Goal: Task Accomplishment & Management: Complete application form

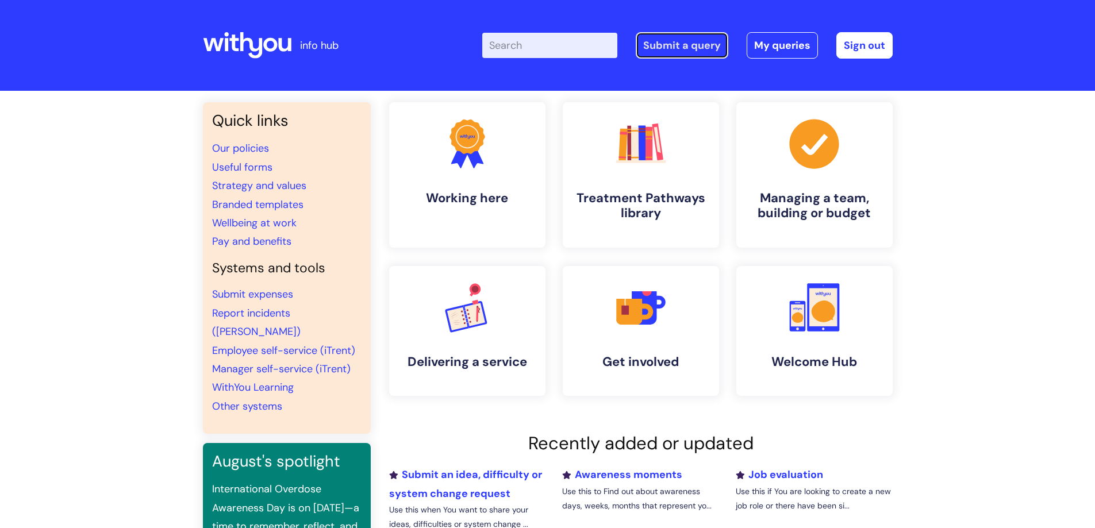
click at [663, 44] on link "Submit a query" at bounding box center [682, 45] width 93 height 26
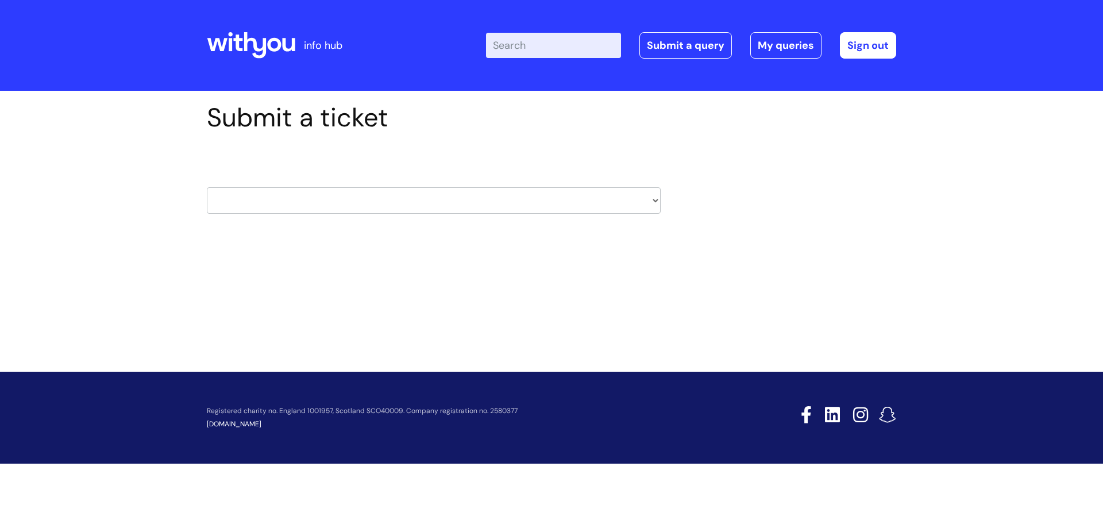
click at [574, 207] on select "HR / People IT and Support Clinical Drug Alerts Finance Accounts Data Support T…" at bounding box center [434, 200] width 454 height 26
select select "it_and_support"
click at [207, 187] on select "HR / People IT and Support Clinical Drug Alerts Finance Accounts Data Support T…" at bounding box center [434, 200] width 454 height 26
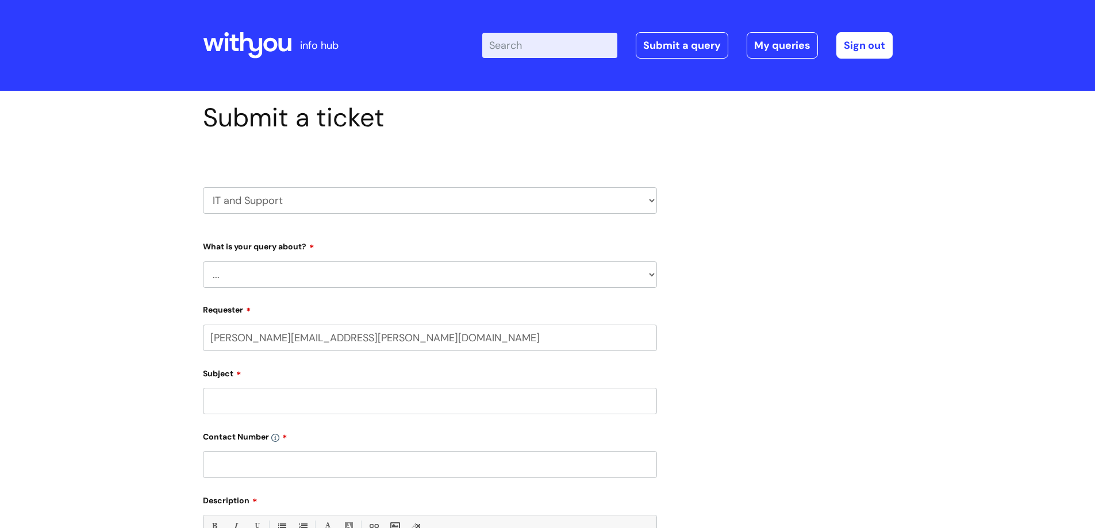
select select "80004286561"
click at [283, 271] on select "... Mobile Phone Reset & MFA Accounts, Starters and Leavers IT Hardware issue I…" at bounding box center [430, 274] width 454 height 26
select select "System/software"
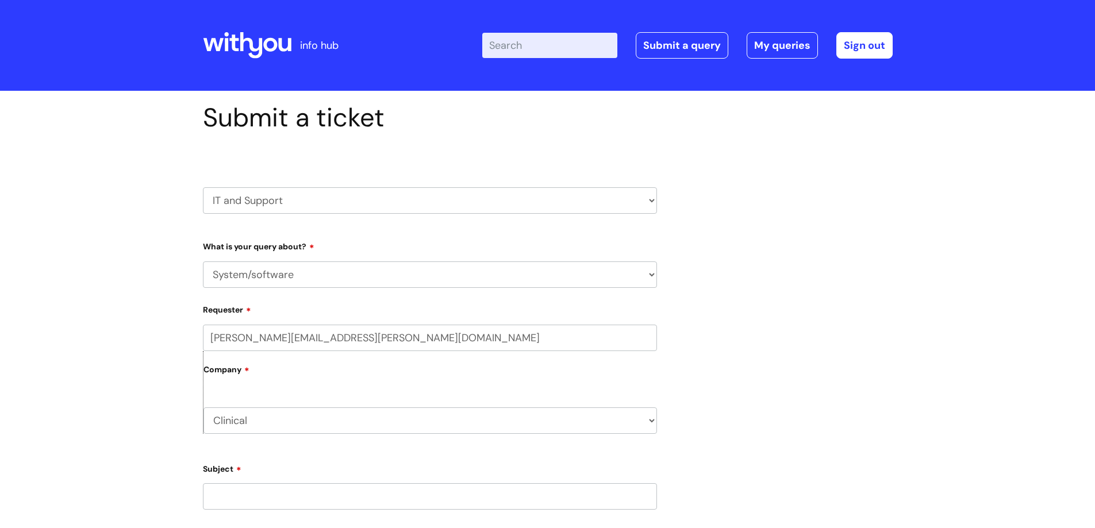
click at [203, 261] on select "... Mobile Phone Reset & MFA Accounts, Starters and Leavers IT Hardware issue I…" at bounding box center [430, 274] width 454 height 26
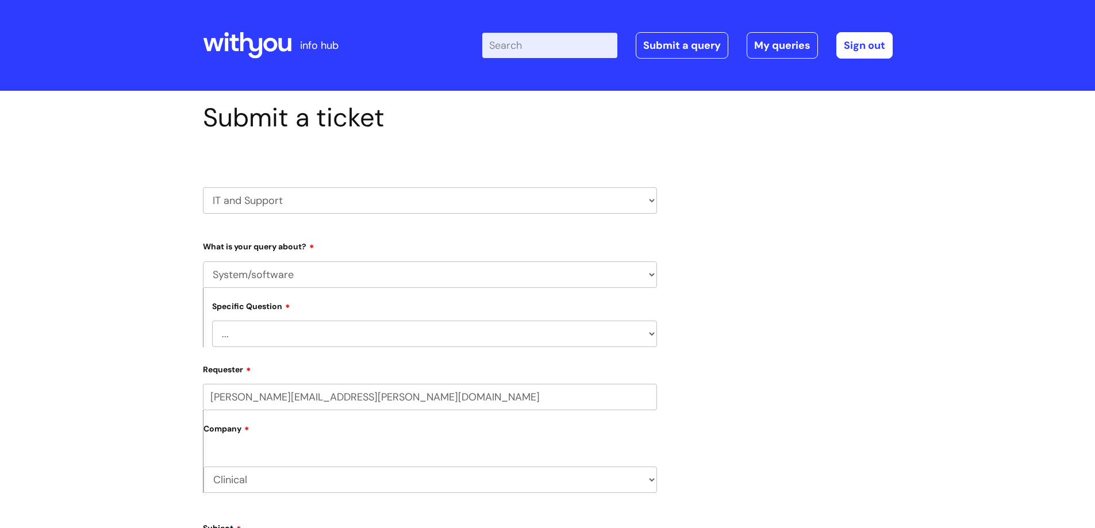
click at [247, 337] on select "... Halo PCMIS Iaptus NHS Email CJSM Email Mitel Another System Google (Workspa…" at bounding box center [434, 334] width 445 height 26
click at [212, 321] on select "... Halo PCMIS Iaptus NHS Email CJSM Email Mitel Another System Google (Workspa…" at bounding box center [434, 334] width 445 height 26
click at [242, 330] on select "... Halo PCMIS Iaptus NHS Email CJSM Email Mitel Another System Google (Workspa…" at bounding box center [434, 334] width 445 height 26
click at [262, 336] on select "... Halo PCMIS Iaptus NHS Email CJSM Email Mitel Another System Google (Workspa…" at bounding box center [434, 334] width 445 height 26
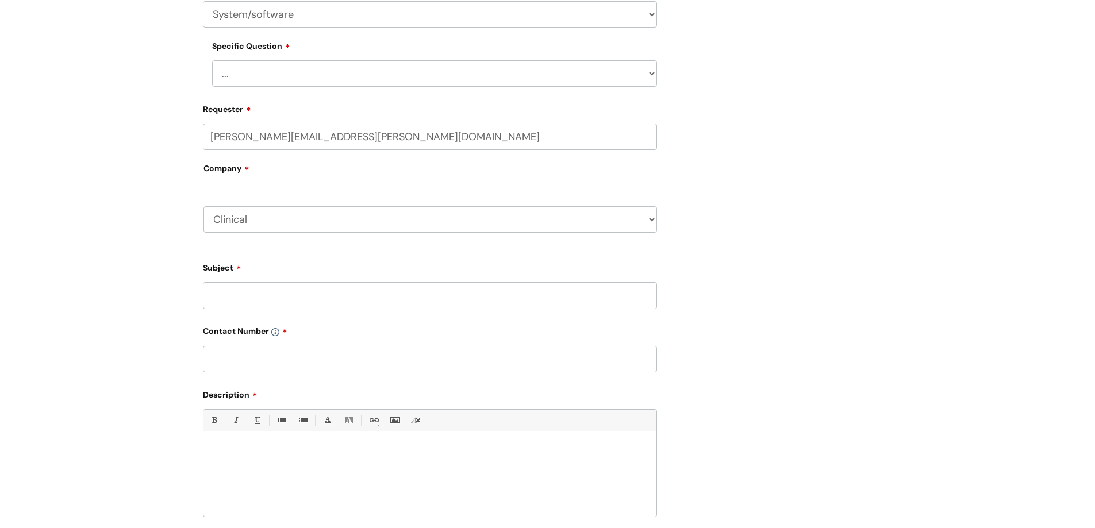
scroll to position [345, 0]
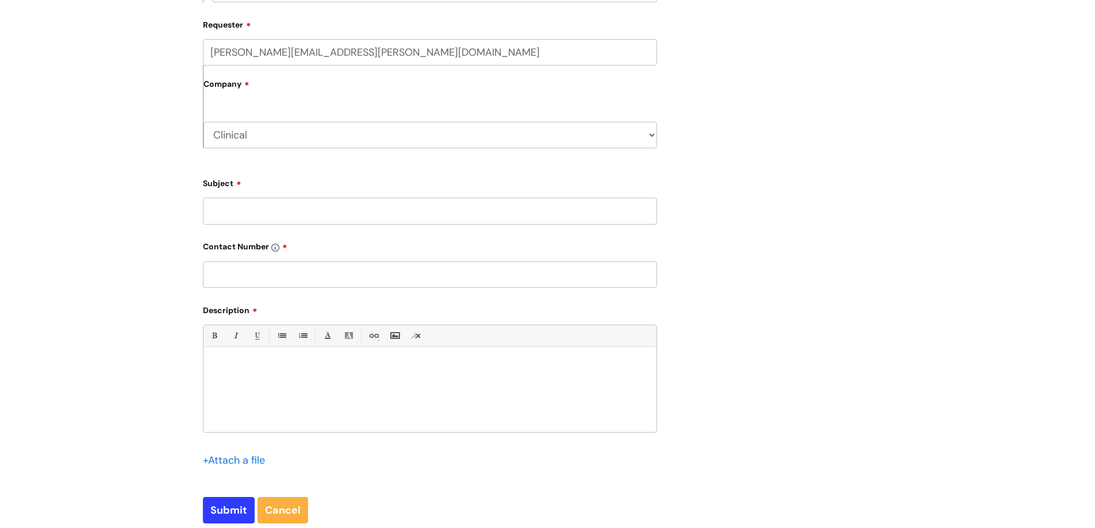
click at [228, 211] on input "Subject" at bounding box center [430, 211] width 454 height 26
type input "Nebula"
click at [240, 357] on div at bounding box center [429, 392] width 453 height 79
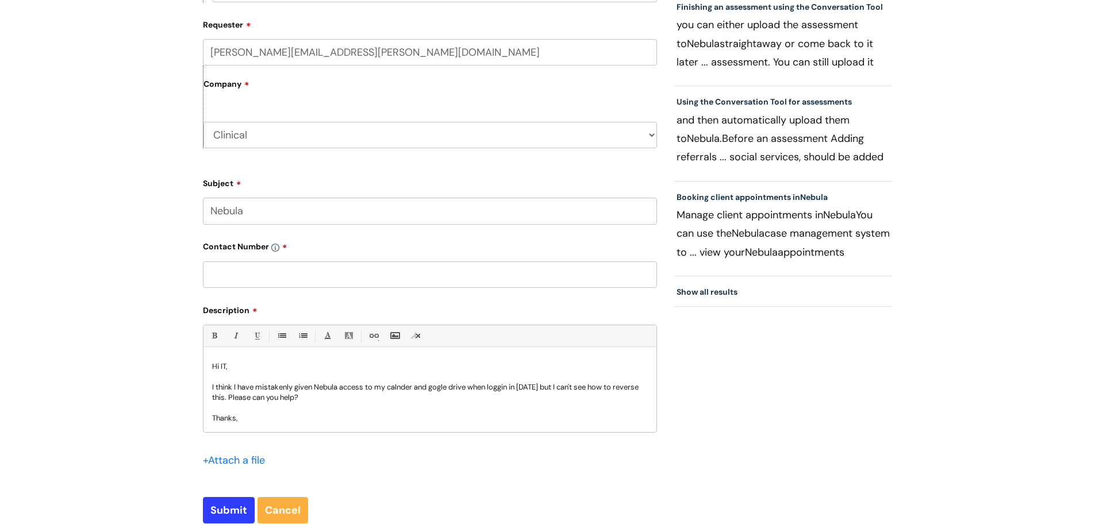
scroll to position [2, 0]
click at [253, 395] on p "I think I have mistakenly given Nebula access to my calendar and google drive w…" at bounding box center [430, 390] width 436 height 21
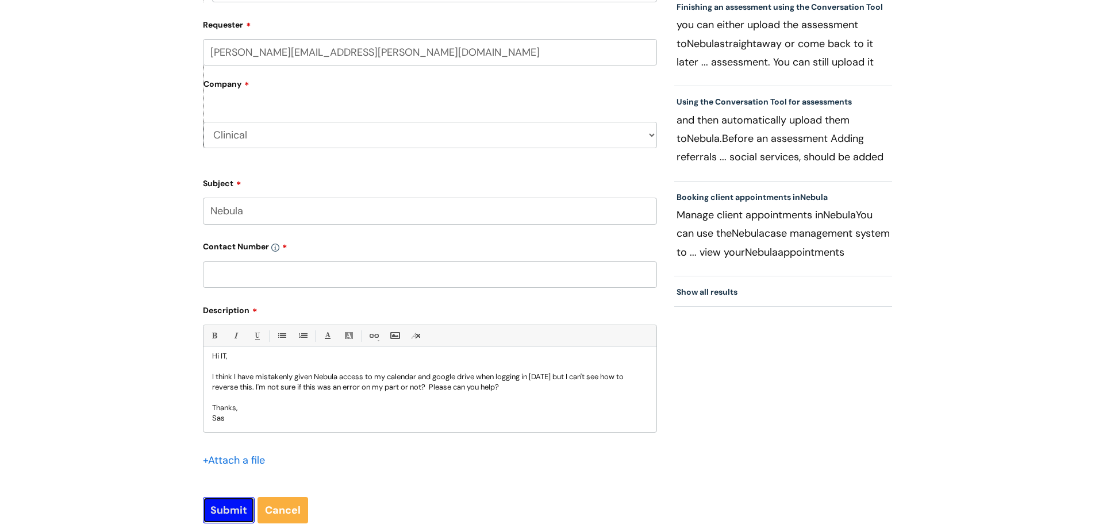
click at [232, 512] on input "Submit" at bounding box center [229, 510] width 52 height 26
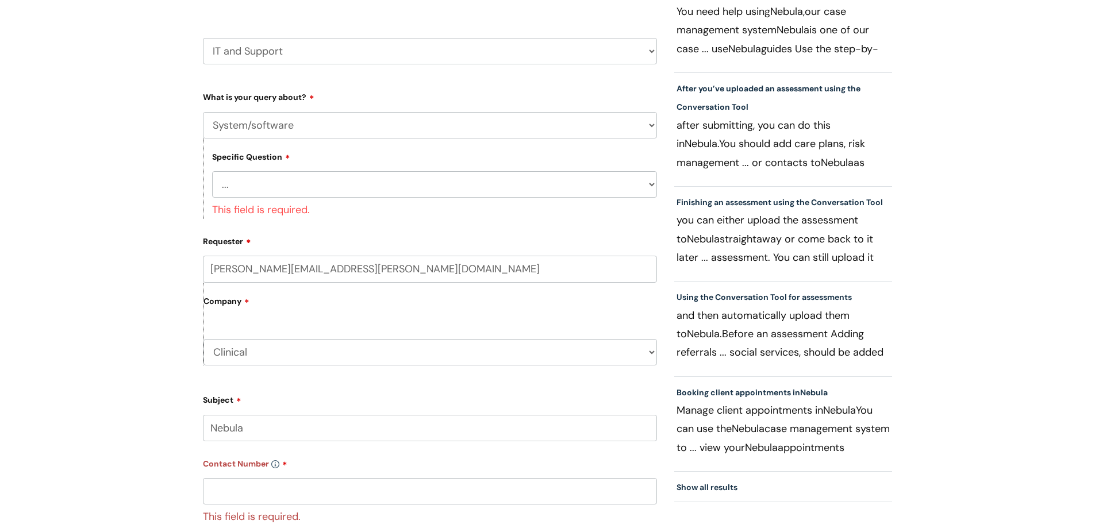
scroll to position [115, 0]
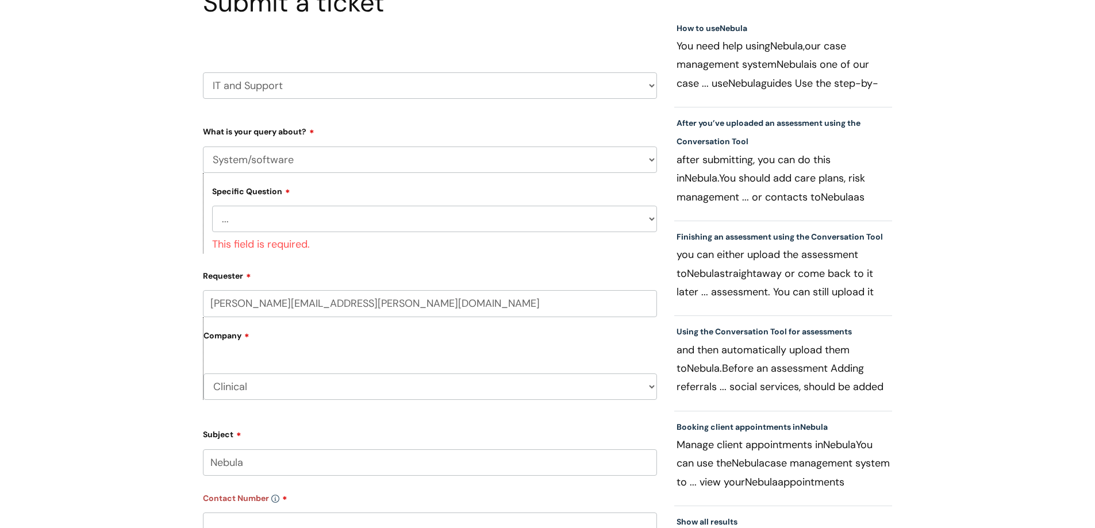
click at [252, 222] on select "... Halo PCMIS Iaptus NHS Email CJSM Email Mitel Another System Google (Workspa…" at bounding box center [434, 219] width 445 height 26
select select "Another System"
click at [212, 206] on select "... Halo PCMIS Iaptus NHS Email CJSM Email Mitel Another System Google (Workspa…" at bounding box center [434, 219] width 445 height 26
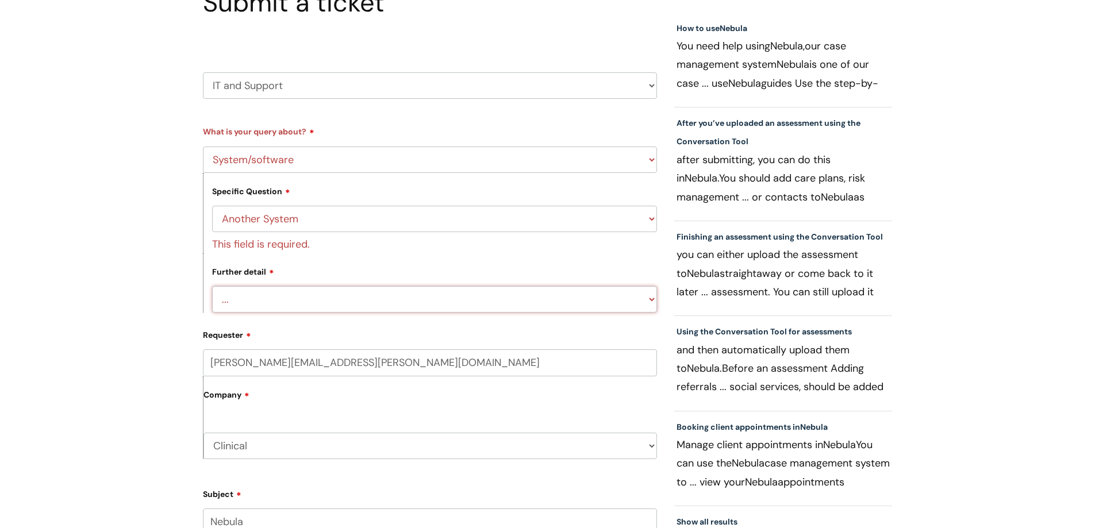
click at [284, 297] on form "Type Of Request ... Accounts (Finance) Alerts! (For clinical team) Data Protect…" at bounding box center [430, 489] width 454 height 734
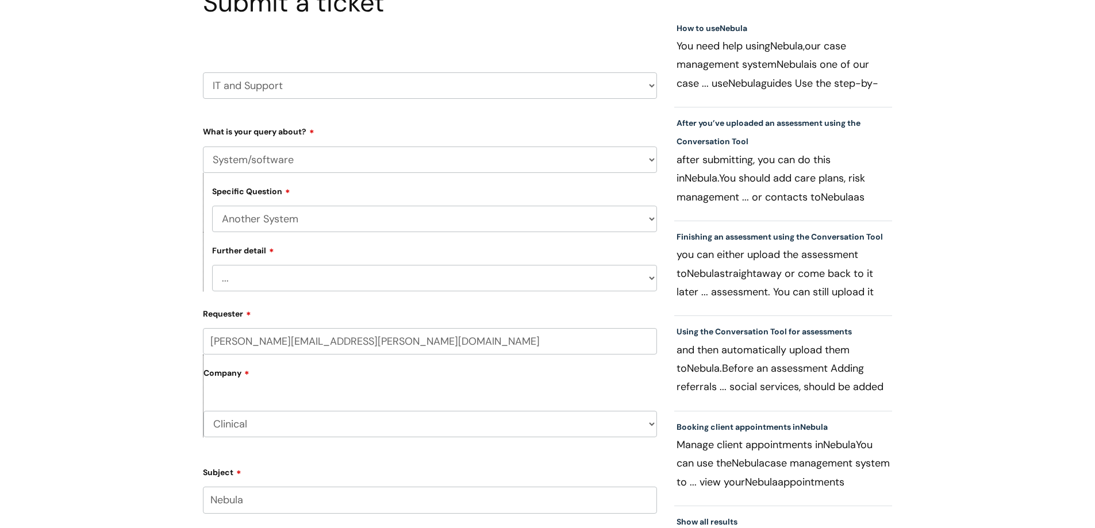
select select "Something else"
click at [212, 265] on select "... I’ve got a login issue Something else" at bounding box center [434, 278] width 445 height 26
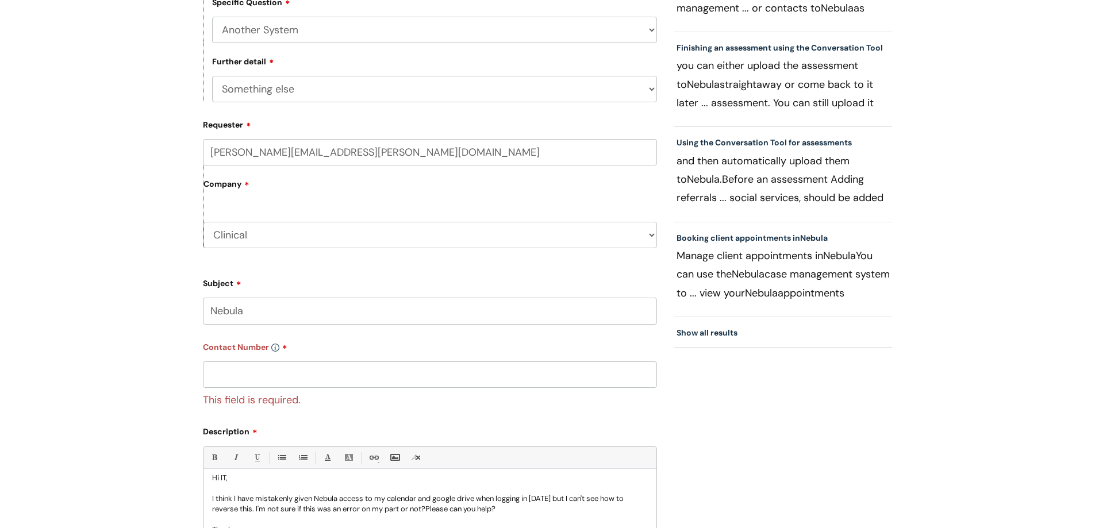
scroll to position [345, 0]
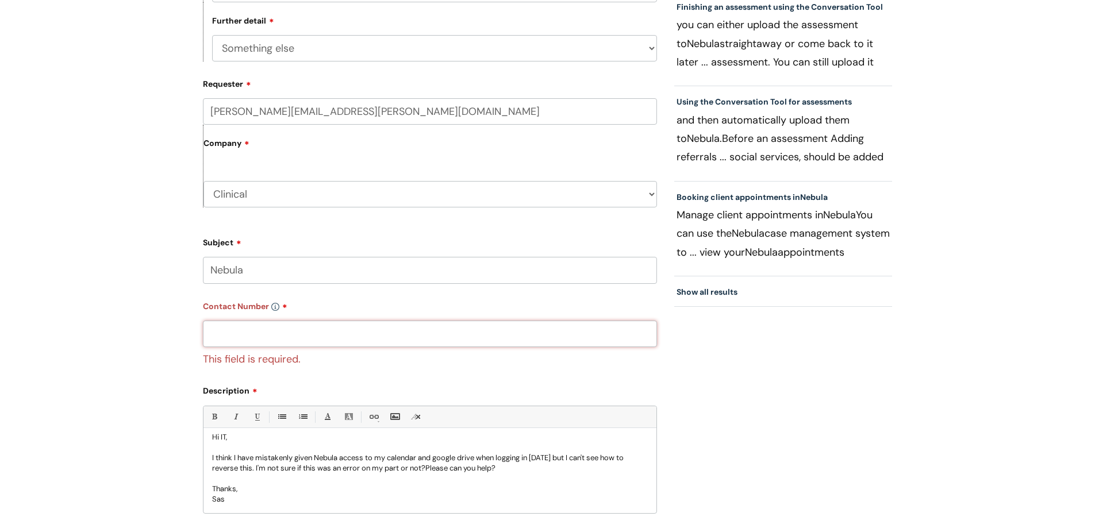
click at [280, 340] on input "text" at bounding box center [430, 334] width 454 height 26
click at [245, 336] on input "text" at bounding box center [430, 334] width 454 height 26
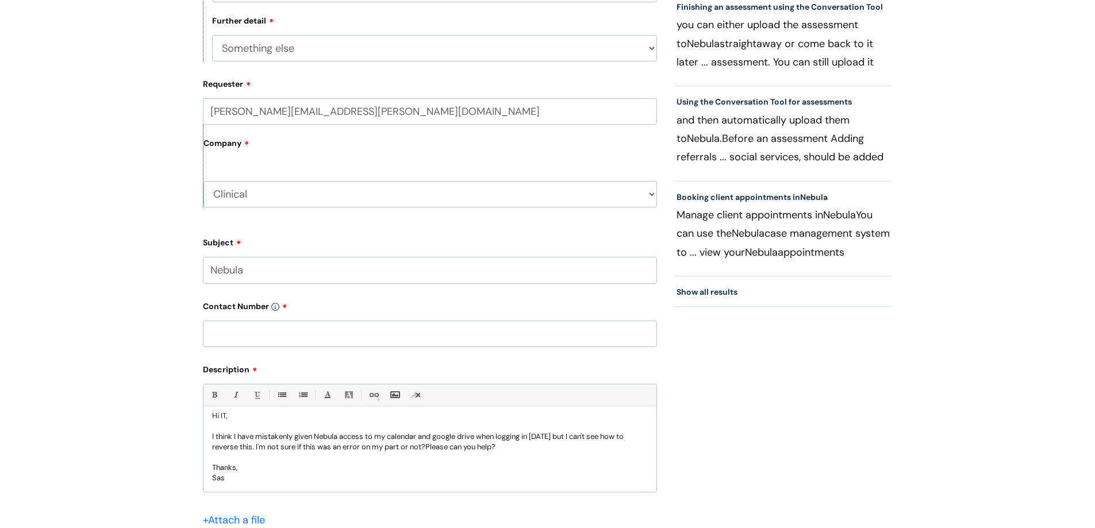
paste input "07855 186328"
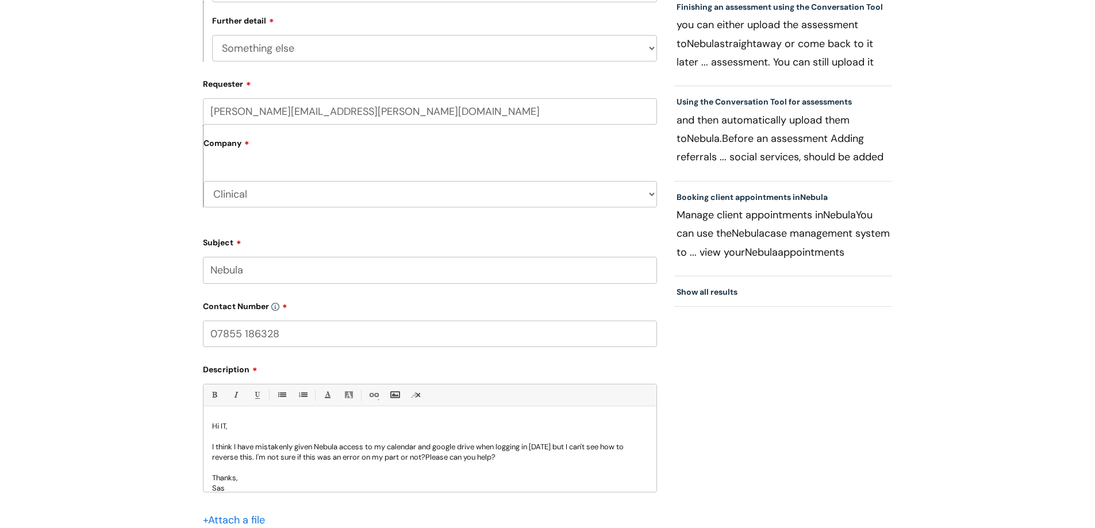
scroll to position [593, 0]
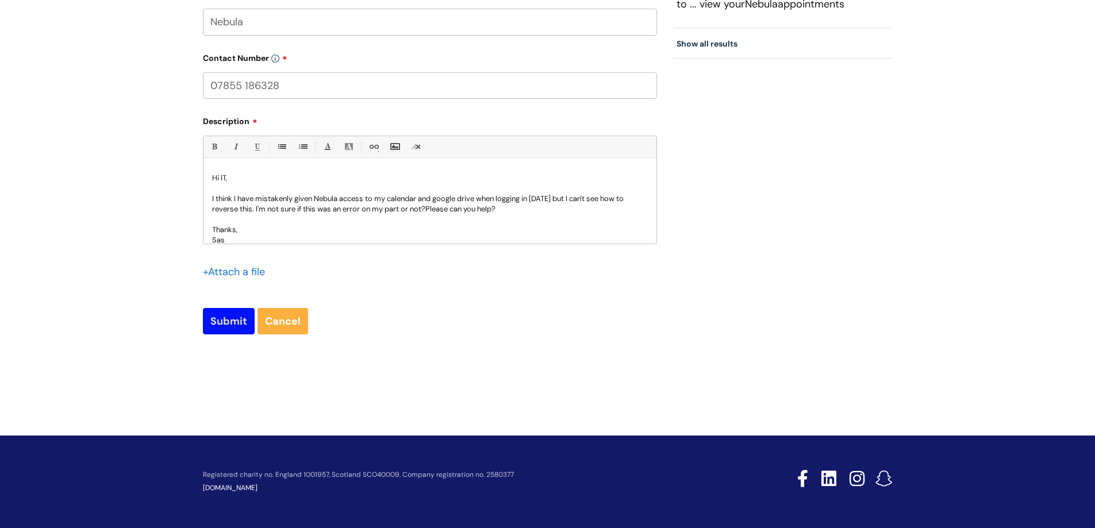
type input "07855 186328"
click at [228, 326] on input "Submit" at bounding box center [229, 321] width 52 height 26
type input "Please Wait..."
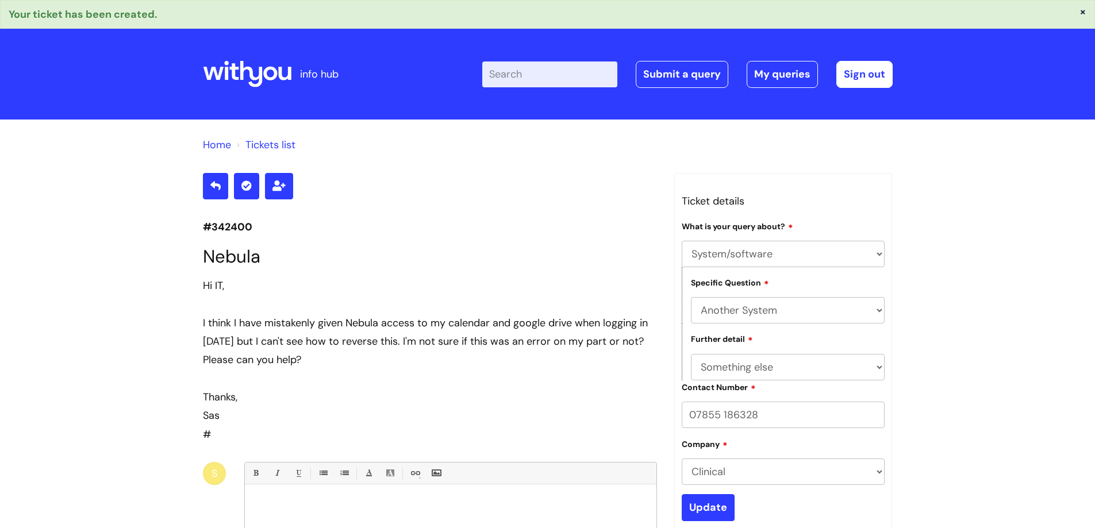
select select "System/software"
select select "Another System"
select select "Something else"
